Goal: Transaction & Acquisition: Purchase product/service

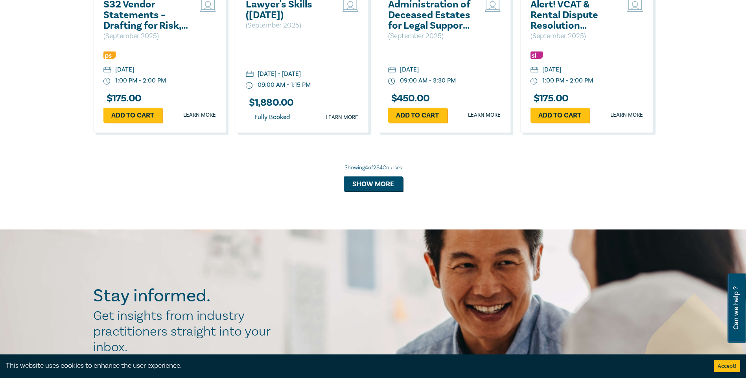
scroll to position [629, 0]
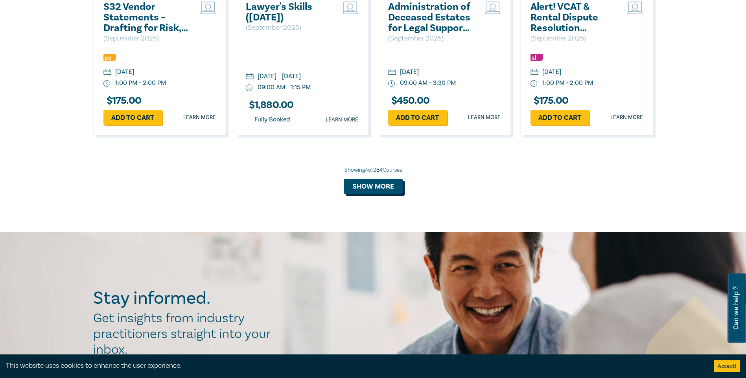
click at [367, 185] on button "Show more" at bounding box center [373, 186] width 59 height 15
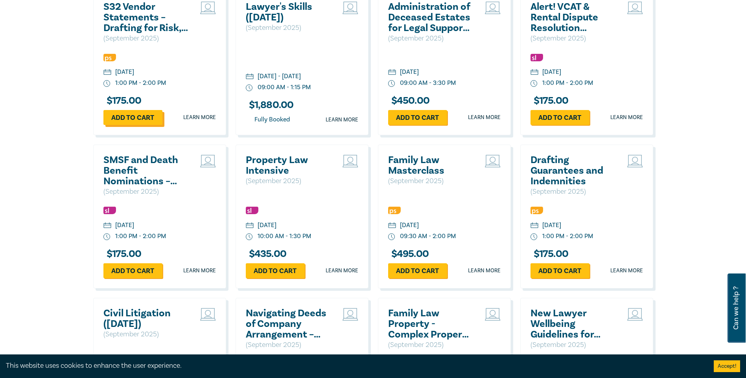
click at [128, 118] on link "Add to cart" at bounding box center [132, 117] width 59 height 15
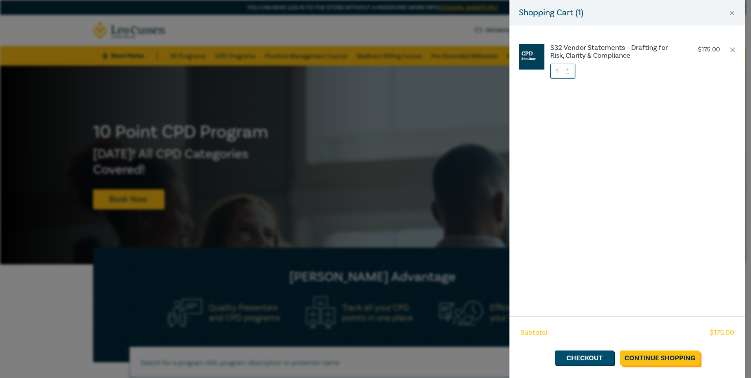
click at [656, 356] on link "Continue Shopping" at bounding box center [660, 358] width 79 height 15
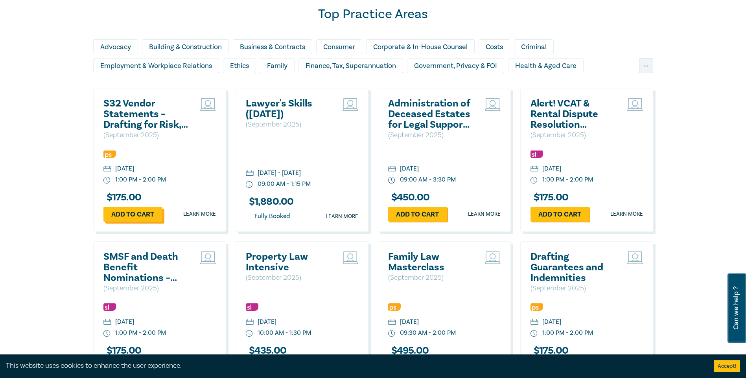
scroll to position [557, 0]
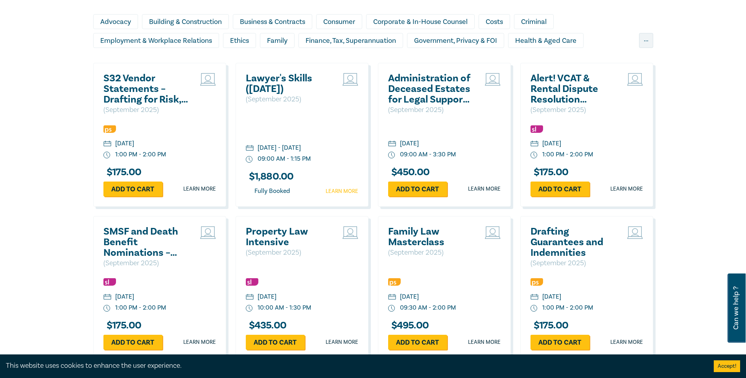
click at [339, 189] on link "Learn more" at bounding box center [341, 191] width 33 height 8
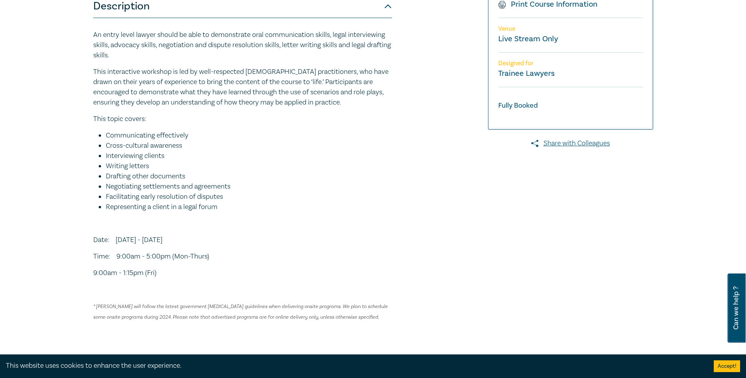
scroll to position [69, 0]
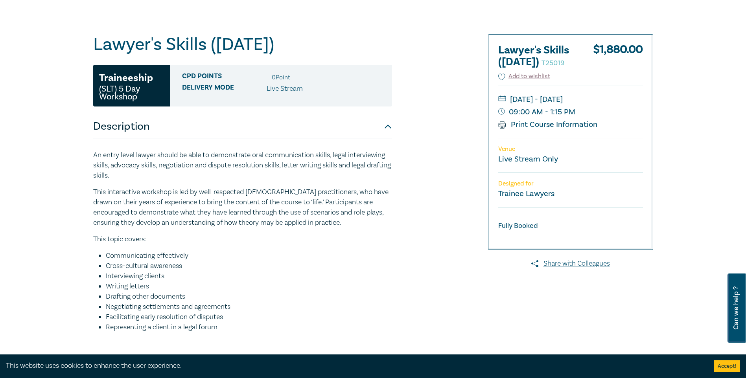
click at [533, 164] on link "Live Stream Only" at bounding box center [528, 159] width 60 height 10
